Goal: Check status: Check status

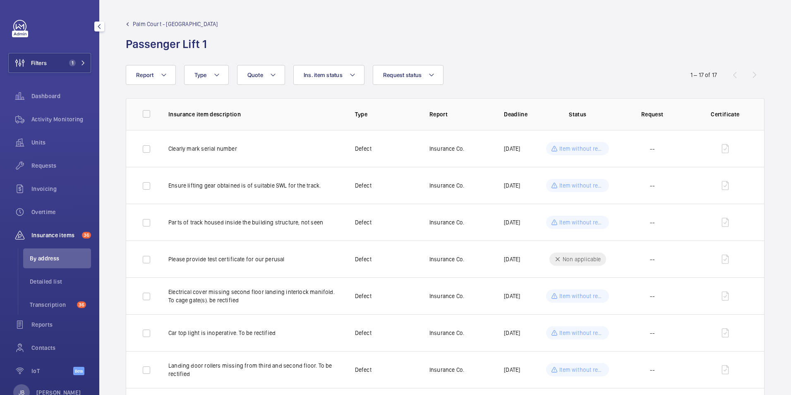
click at [52, 63] on button "Filters 1" at bounding box center [49, 63] width 83 height 20
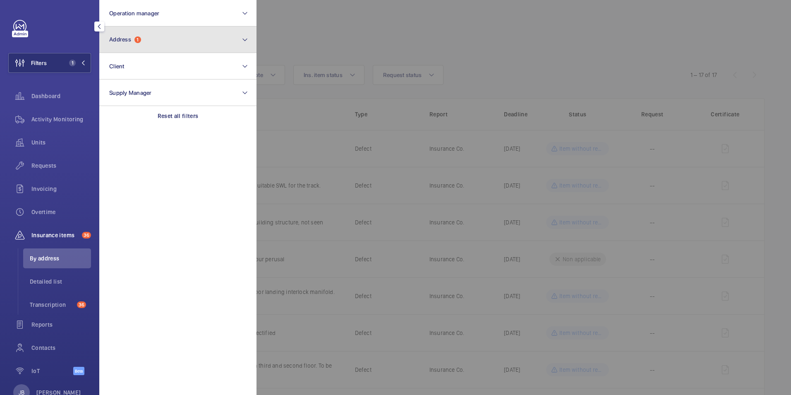
click at [176, 36] on button "Address 1" at bounding box center [177, 39] width 157 height 26
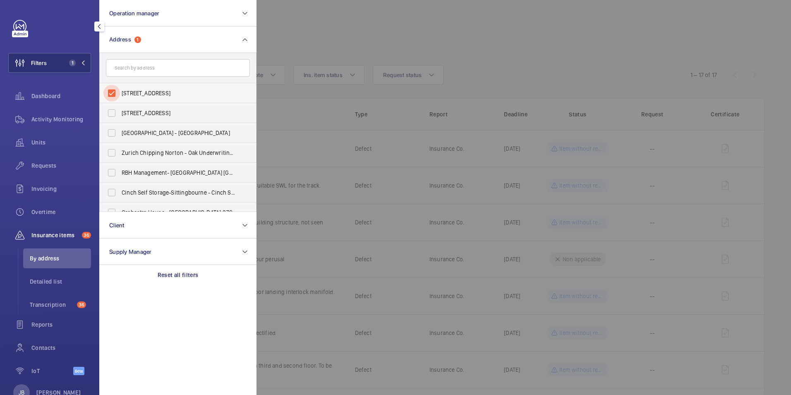
click at [106, 89] on input "[STREET_ADDRESS]" at bounding box center [111, 93] width 17 height 17
checkbox input "false"
paste input "BN14 8NN"
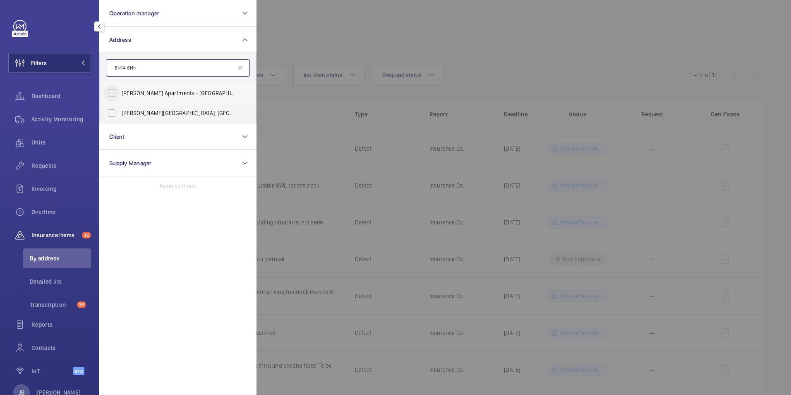
type input "BN14 8NN"
click at [116, 94] on input "[PERSON_NAME] Apartments - [STREET_ADDRESS]" at bounding box center [111, 93] width 17 height 17
checkbox input "true"
click at [115, 113] on input "[PERSON_NAME][STREET_ADDRESS][PERSON_NAME]" at bounding box center [111, 113] width 17 height 17
checkbox input "true"
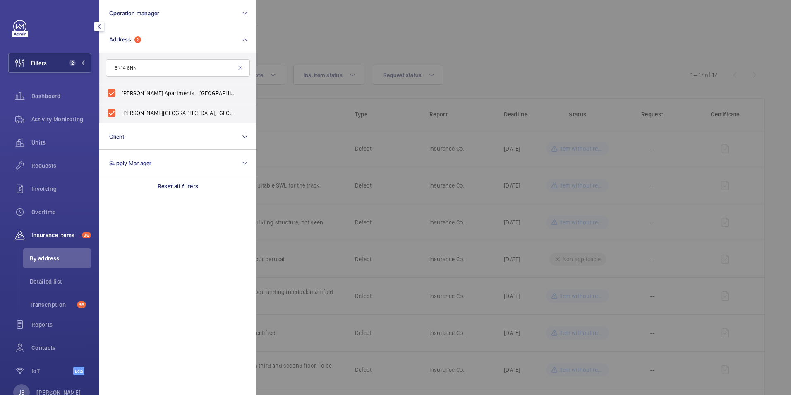
click at [276, 53] on div at bounding box center [652, 197] width 791 height 395
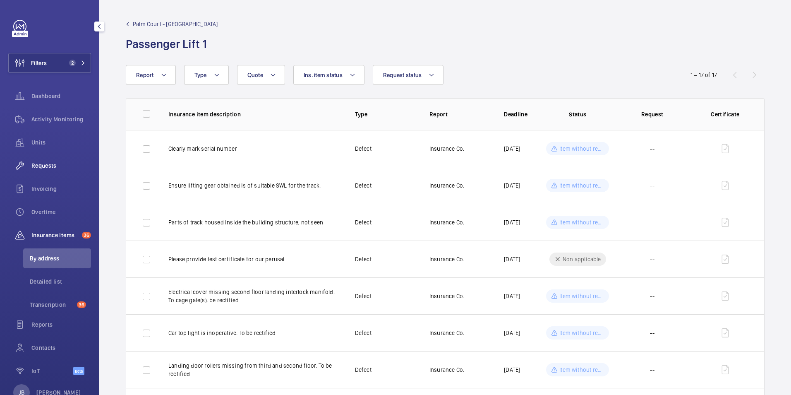
click at [48, 163] on span "Requests" at bounding box center [61, 165] width 60 height 8
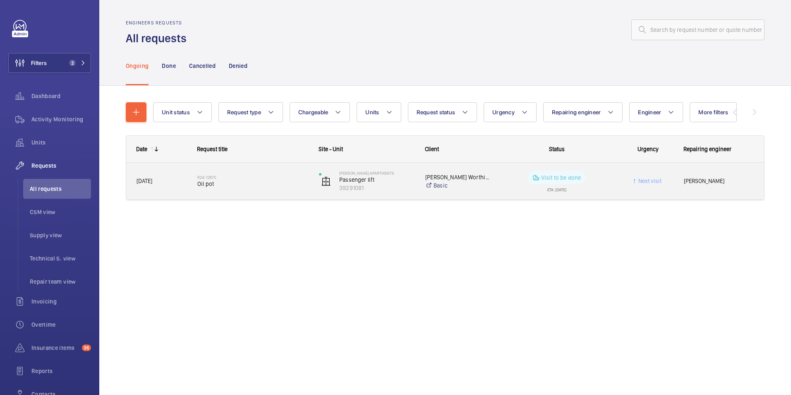
click at [493, 187] on div "Visit to be done ETA: [DATE]" at bounding box center [552, 181] width 121 height 37
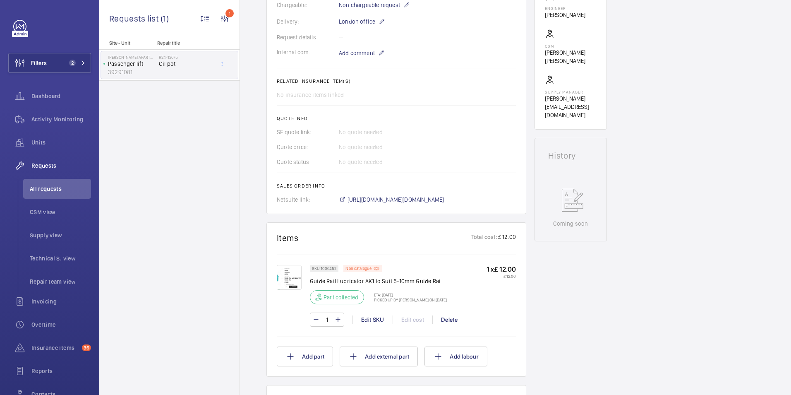
scroll to position [331, 0]
